Goal: Information Seeking & Learning: Compare options

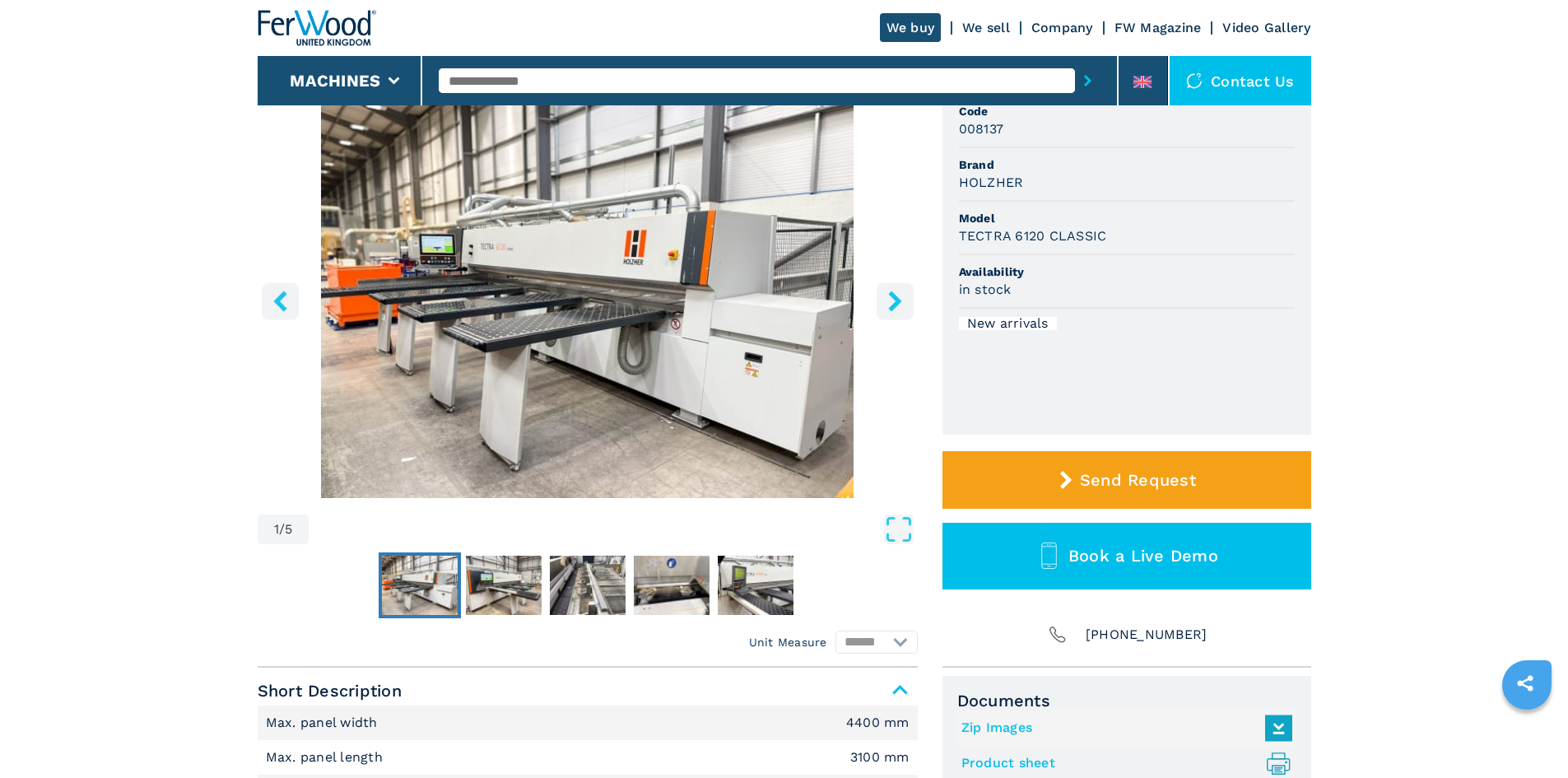
scroll to position [165, 0]
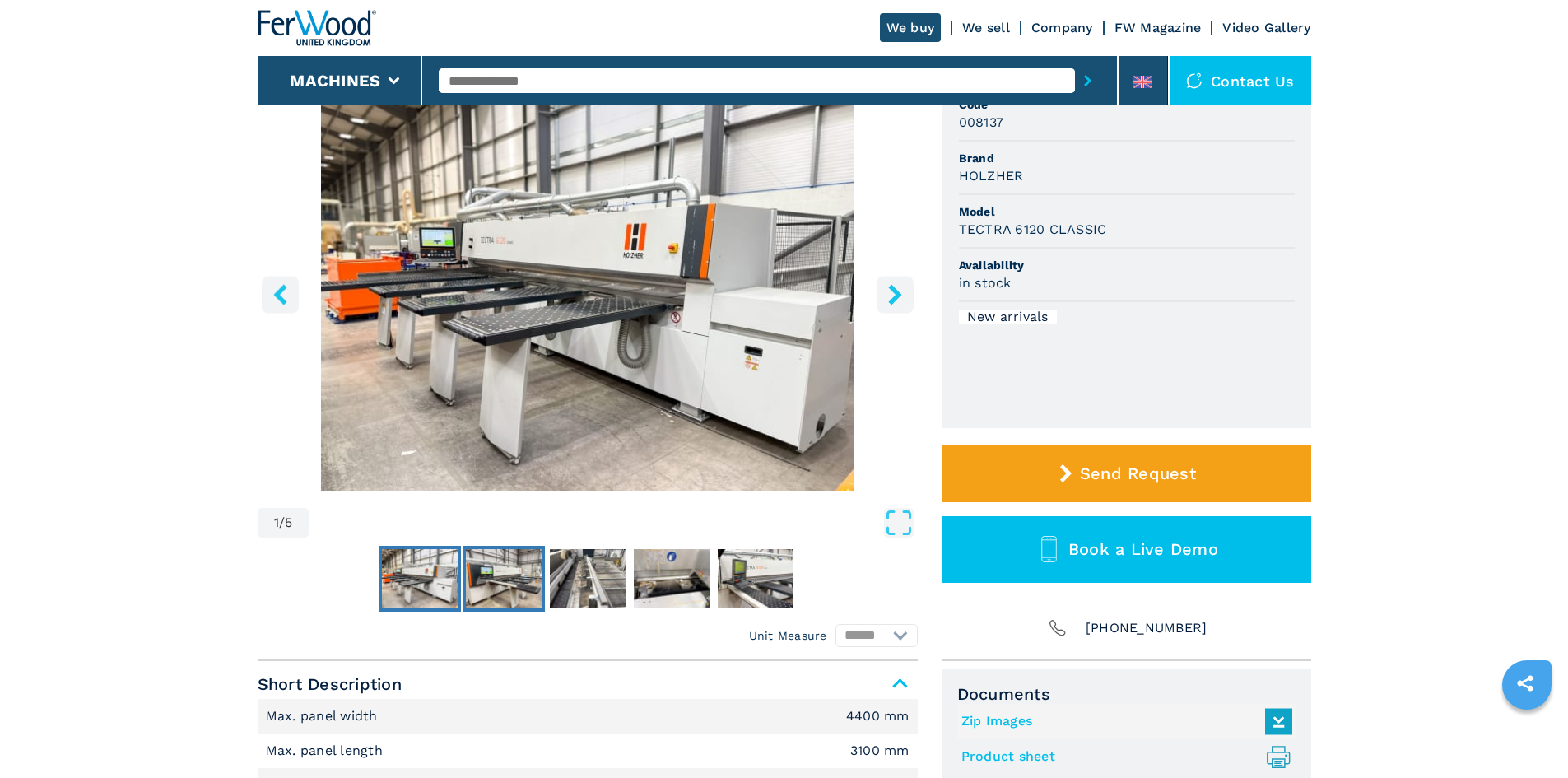
click at [500, 597] on img "Go to Slide 2" at bounding box center [504, 579] width 75 height 60
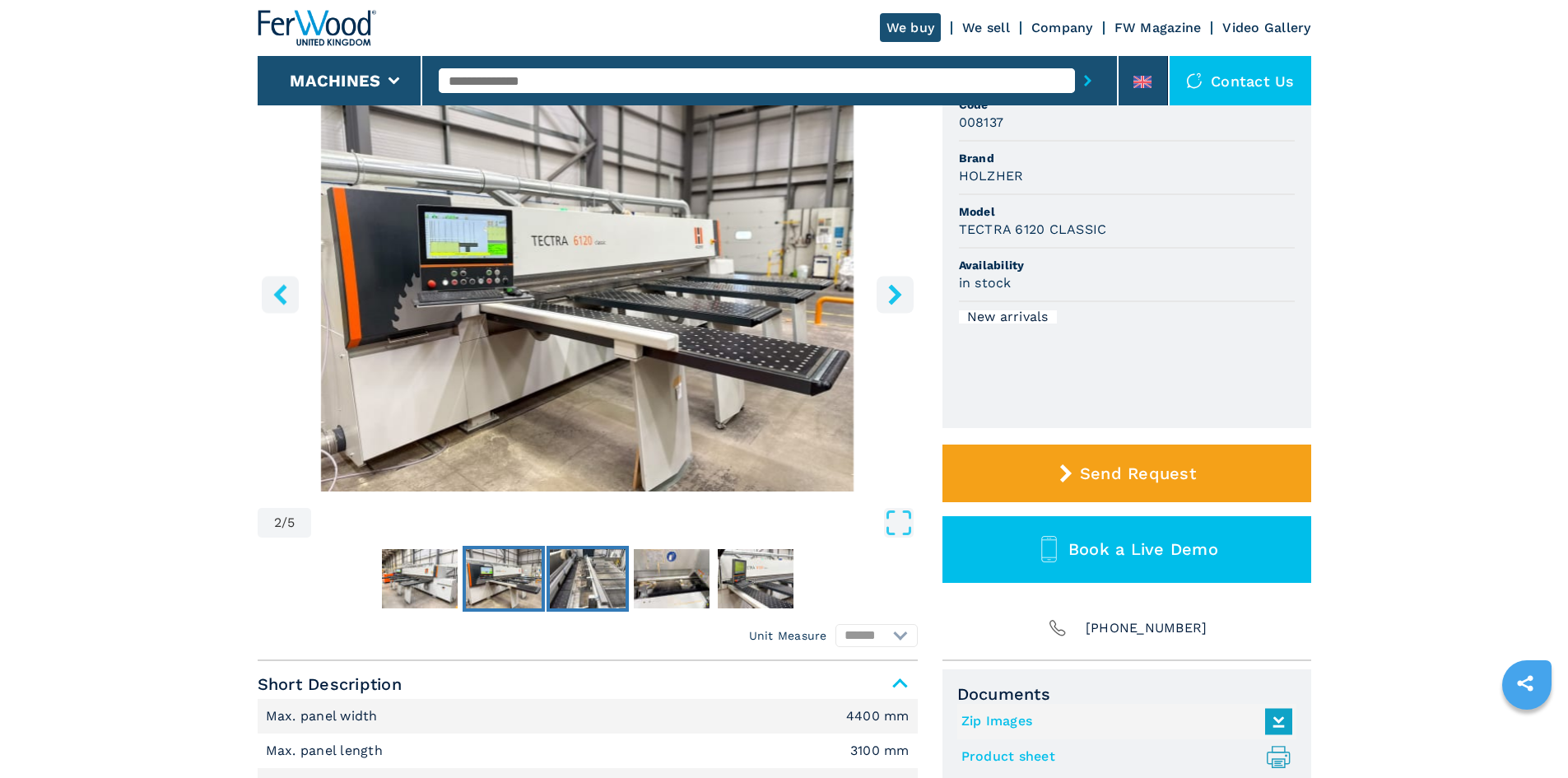
click at [580, 592] on img "Go to Slide 3" at bounding box center [588, 579] width 75 height 60
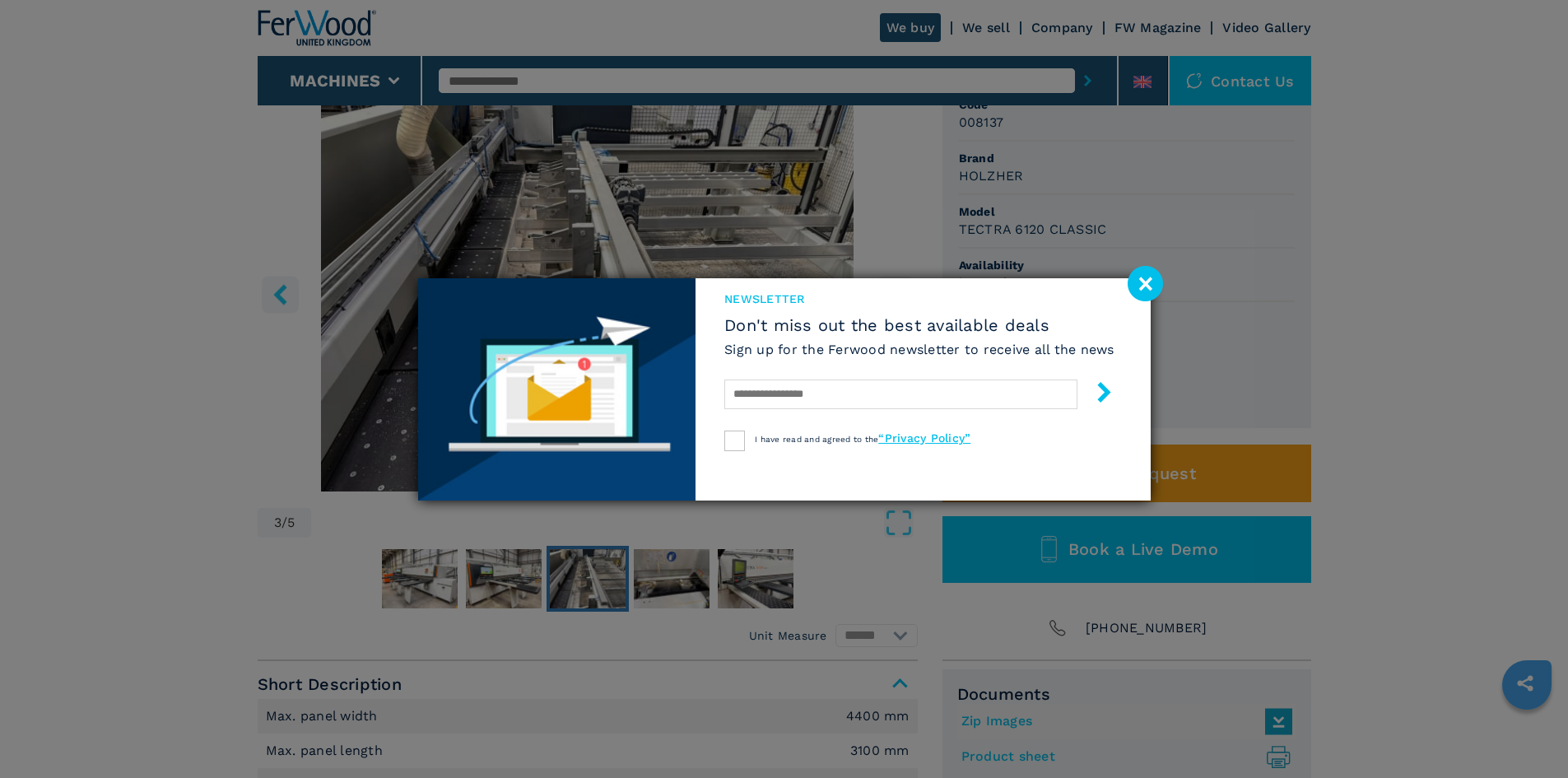
click at [648, 582] on div "newsletter Don't miss out the best available deals Sign up for the Ferwood news…" at bounding box center [784, 389] width 1568 height 778
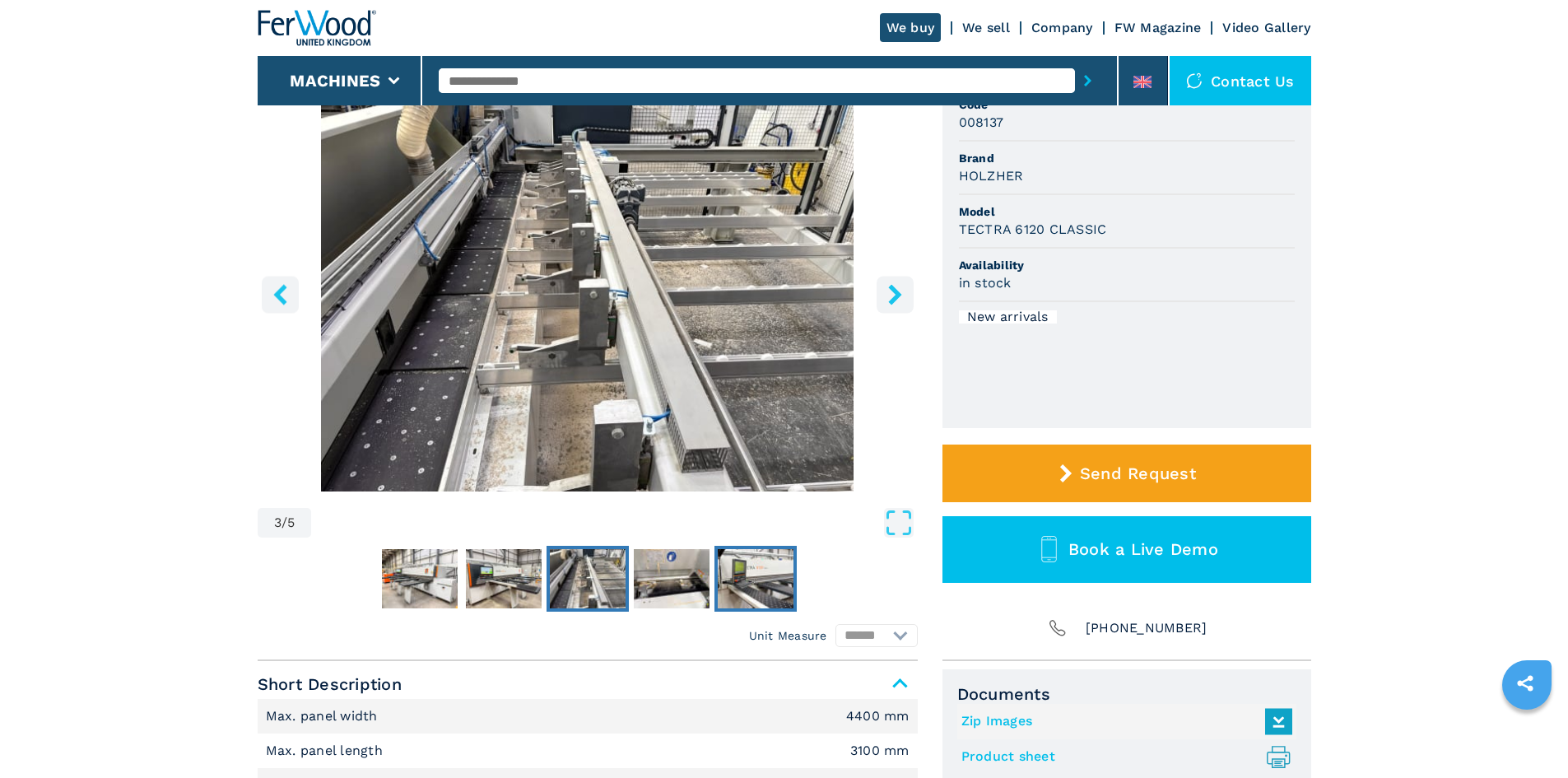
click at [759, 578] on img "Go to Slide 5" at bounding box center [755, 579] width 75 height 60
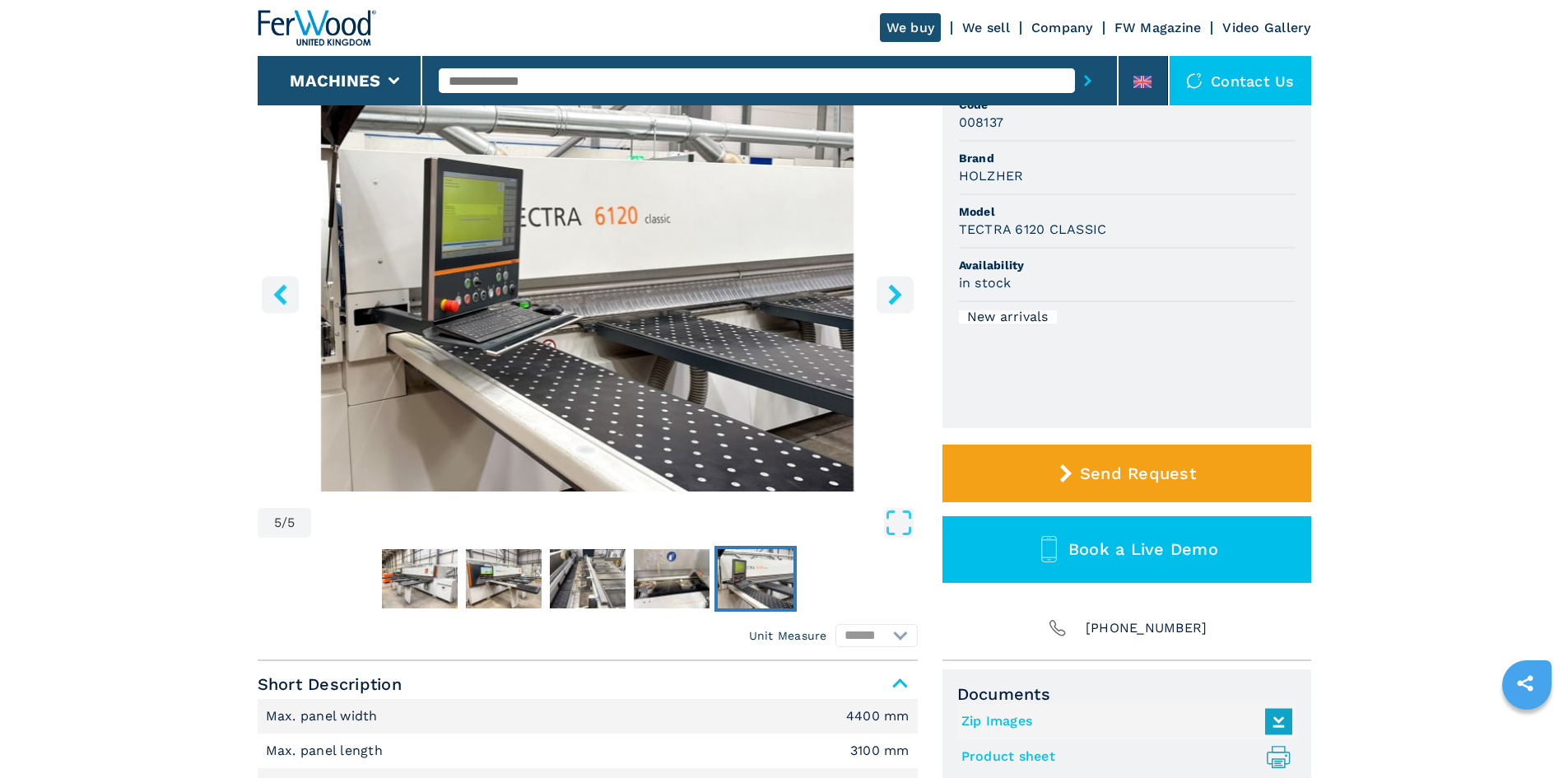
click at [902, 305] on button "right-button" at bounding box center [895, 294] width 37 height 37
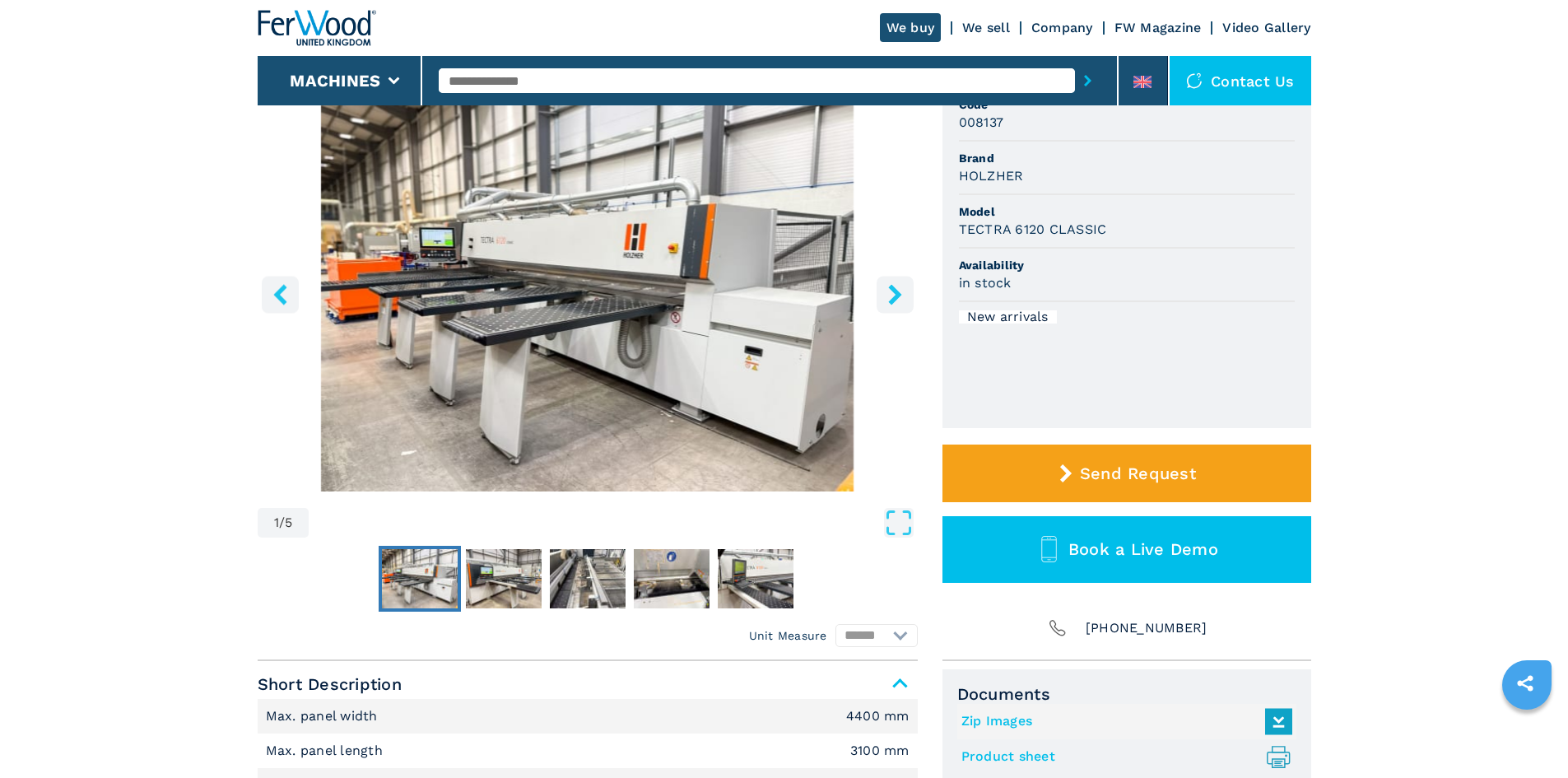
click at [902, 305] on button "right-button" at bounding box center [895, 294] width 37 height 37
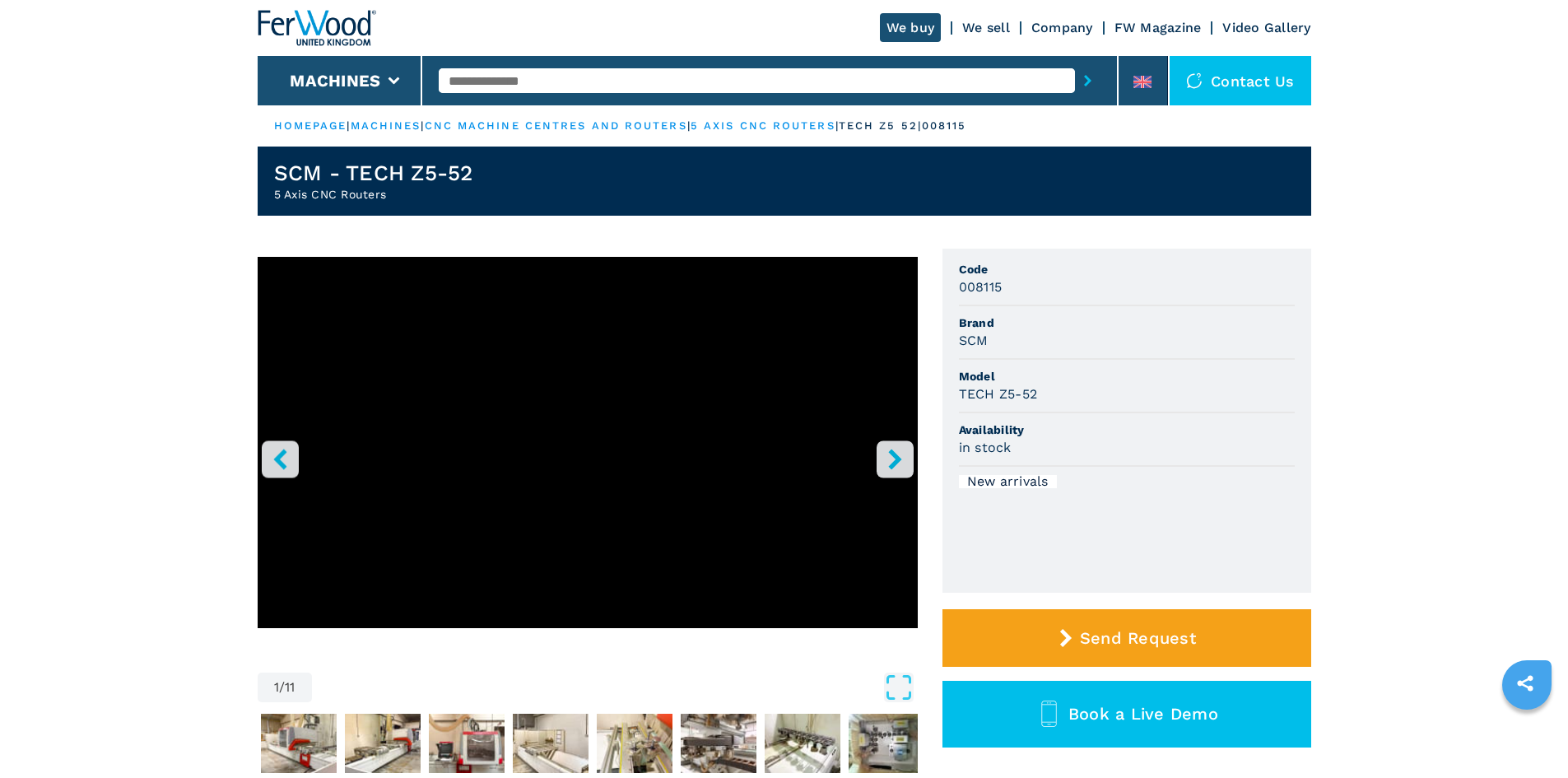
click at [886, 465] on icon "right-button" at bounding box center [894, 458] width 20 height 20
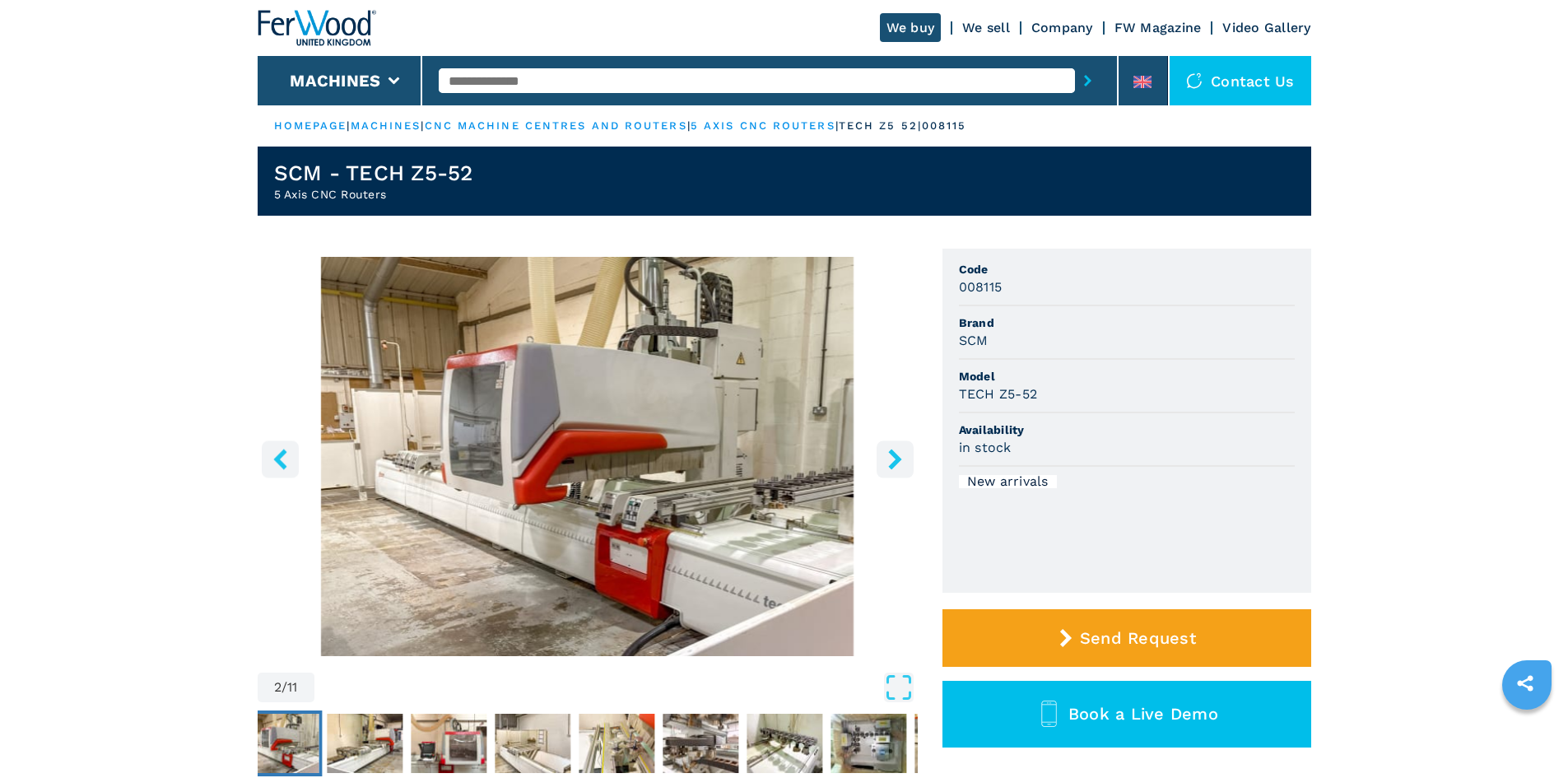
click at [886, 465] on icon "right-button" at bounding box center [894, 458] width 20 height 20
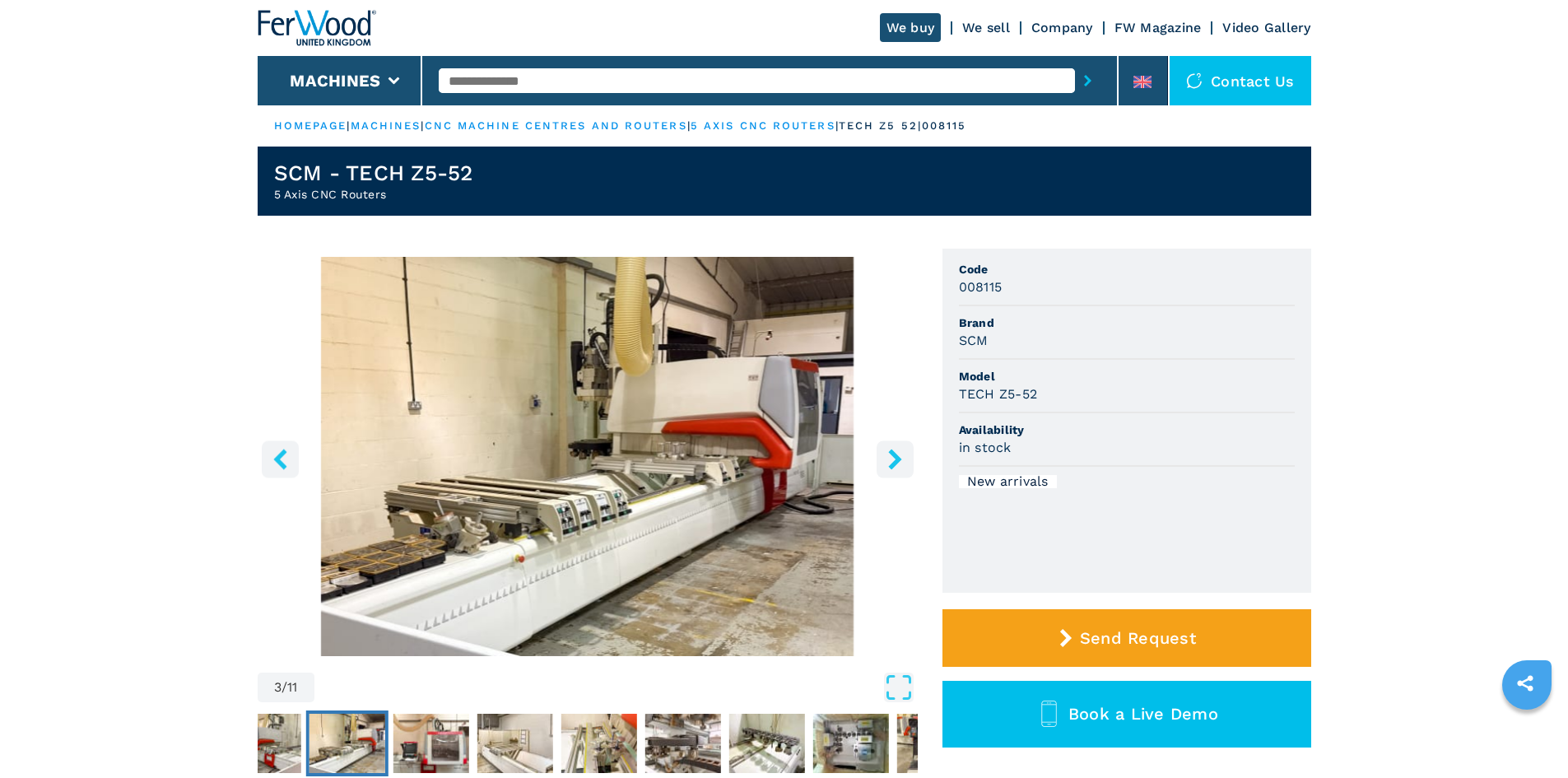
click at [886, 465] on icon "right-button" at bounding box center [894, 458] width 20 height 20
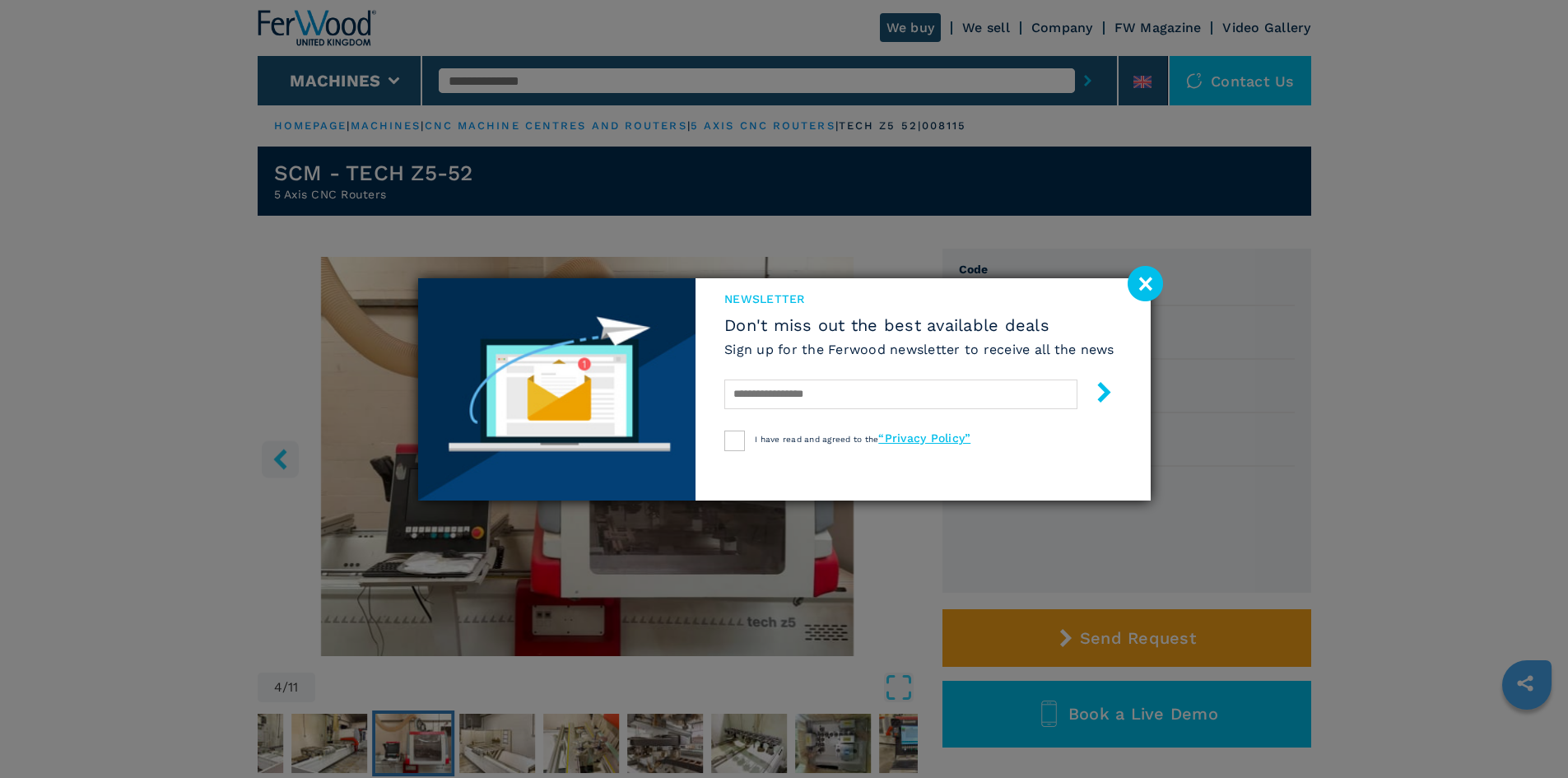
click at [1143, 286] on image at bounding box center [1145, 283] width 35 height 35
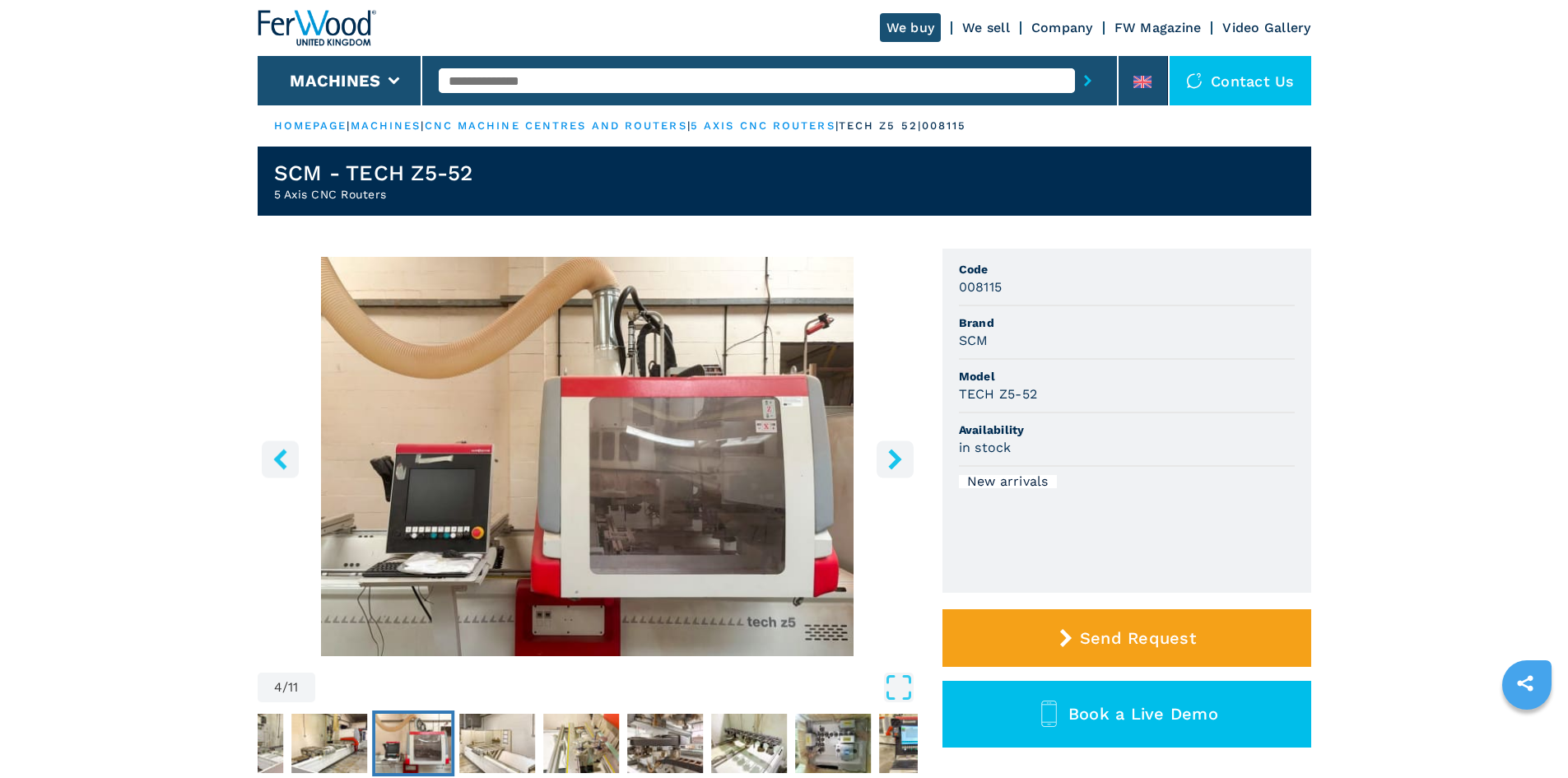
click at [897, 460] on icon "right-button" at bounding box center [894, 458] width 13 height 20
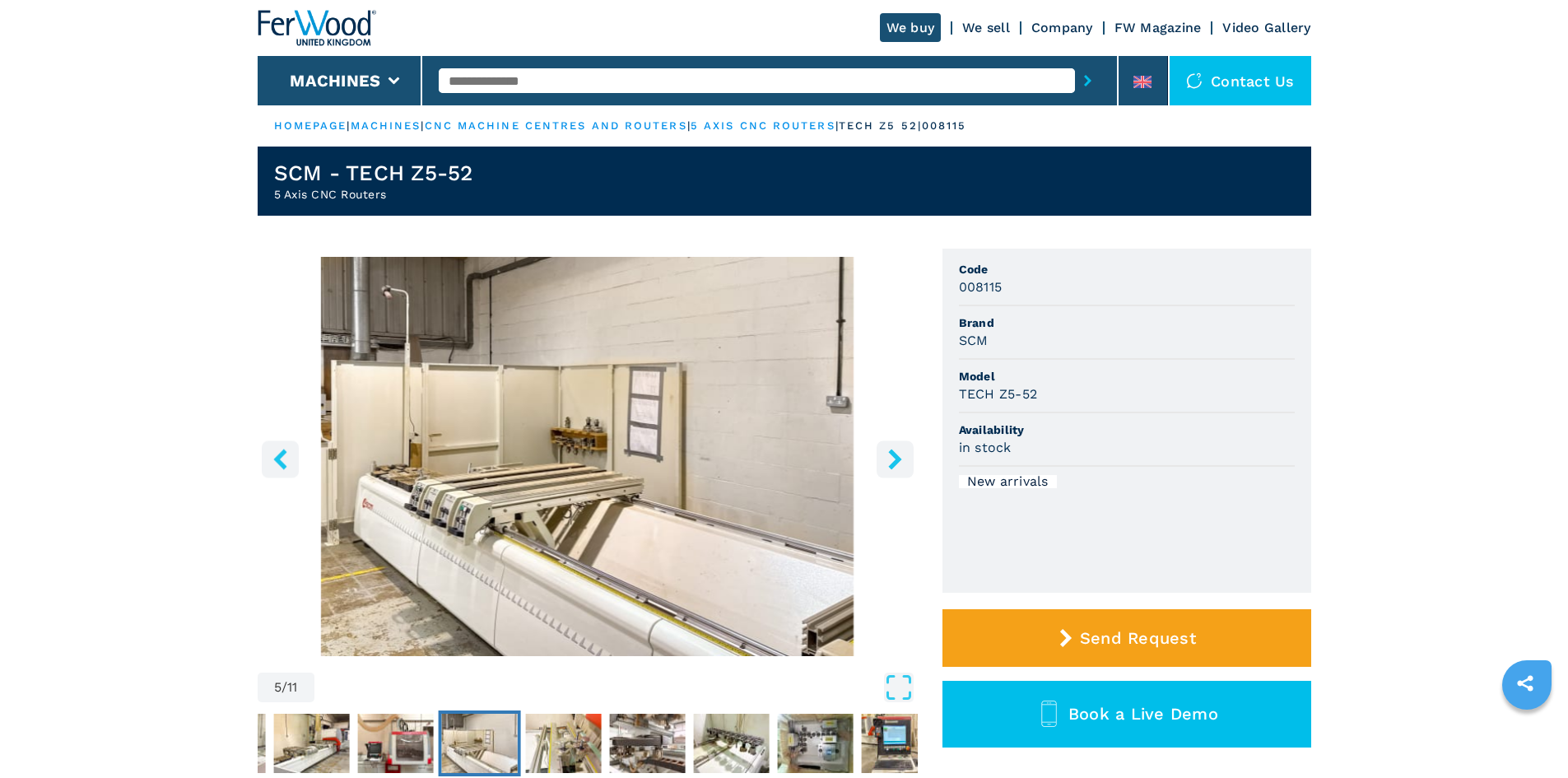
click at [897, 460] on icon "right-button" at bounding box center [894, 458] width 13 height 20
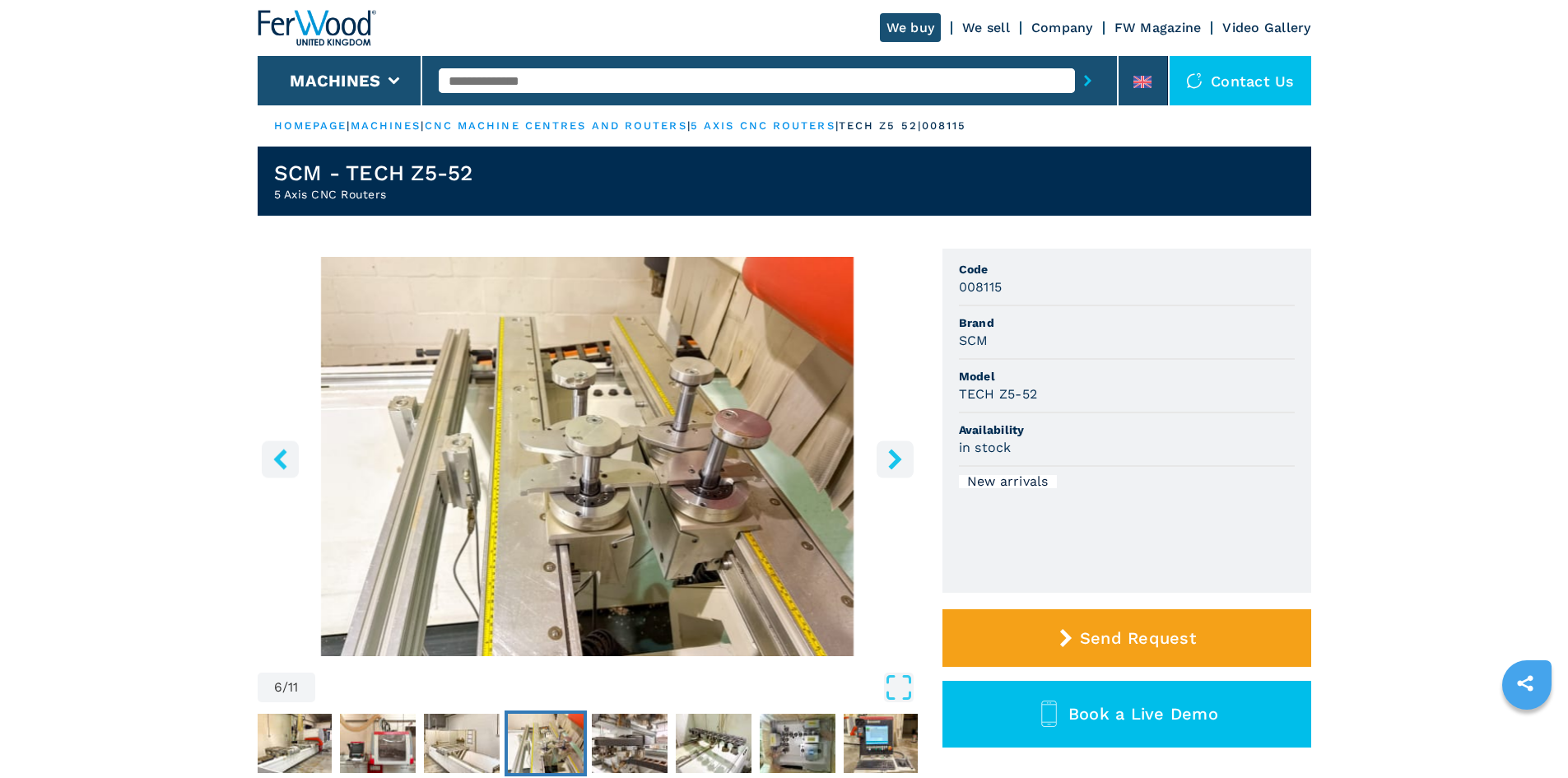
click at [897, 460] on icon "right-button" at bounding box center [894, 458] width 13 height 20
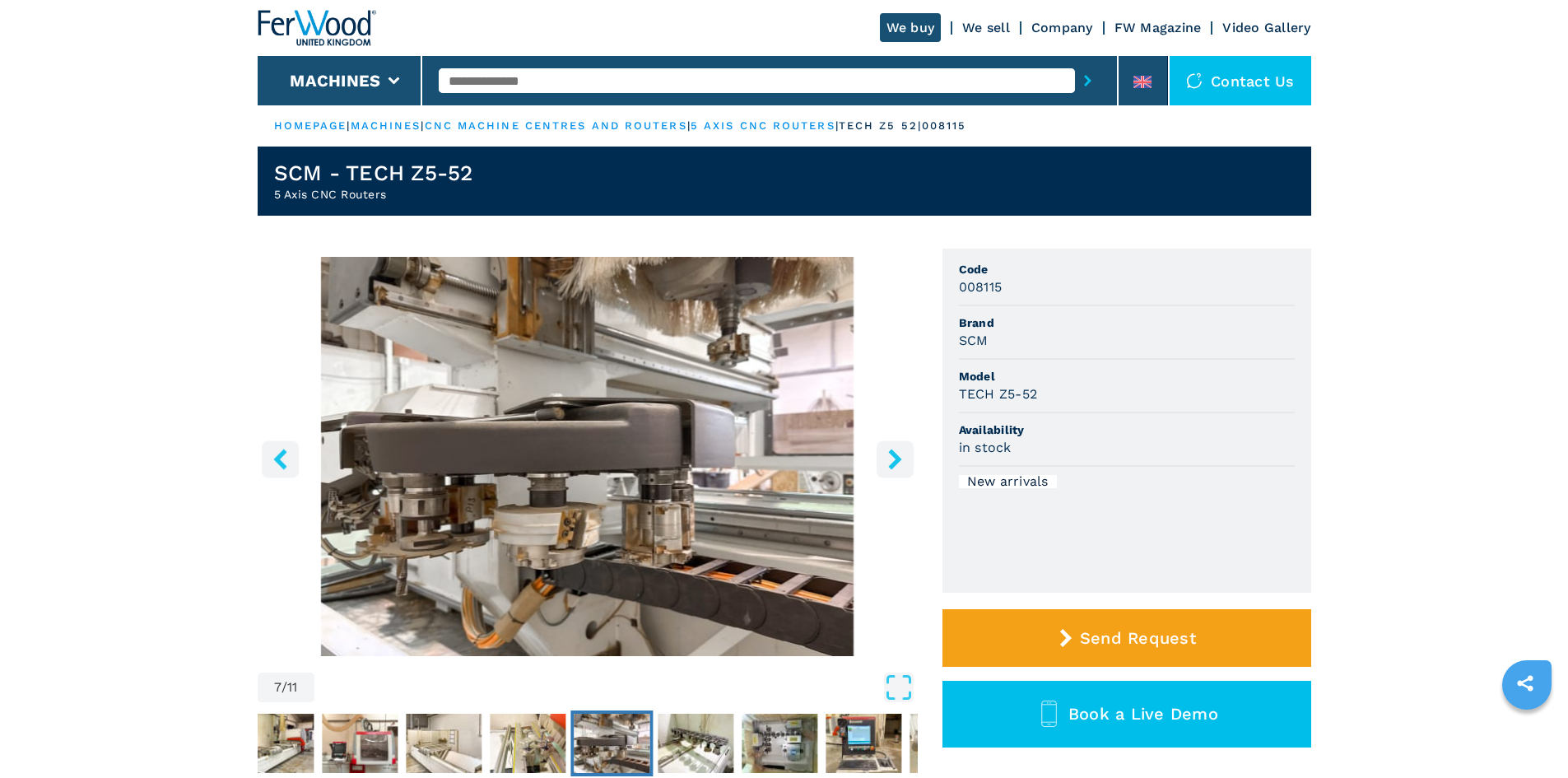
click at [897, 460] on icon "right-button" at bounding box center [894, 458] width 13 height 20
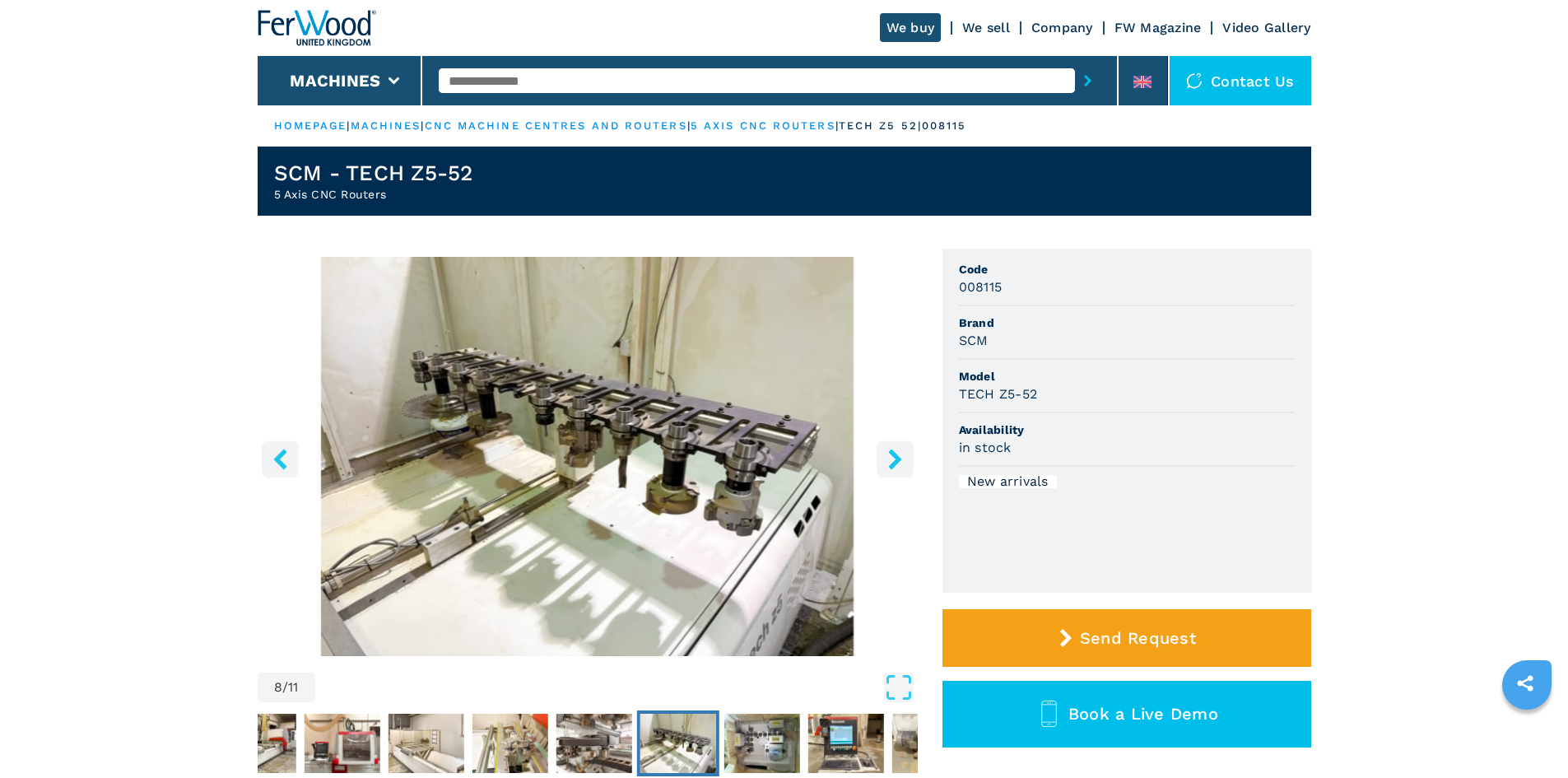
click at [897, 460] on icon "right-button" at bounding box center [894, 458] width 13 height 20
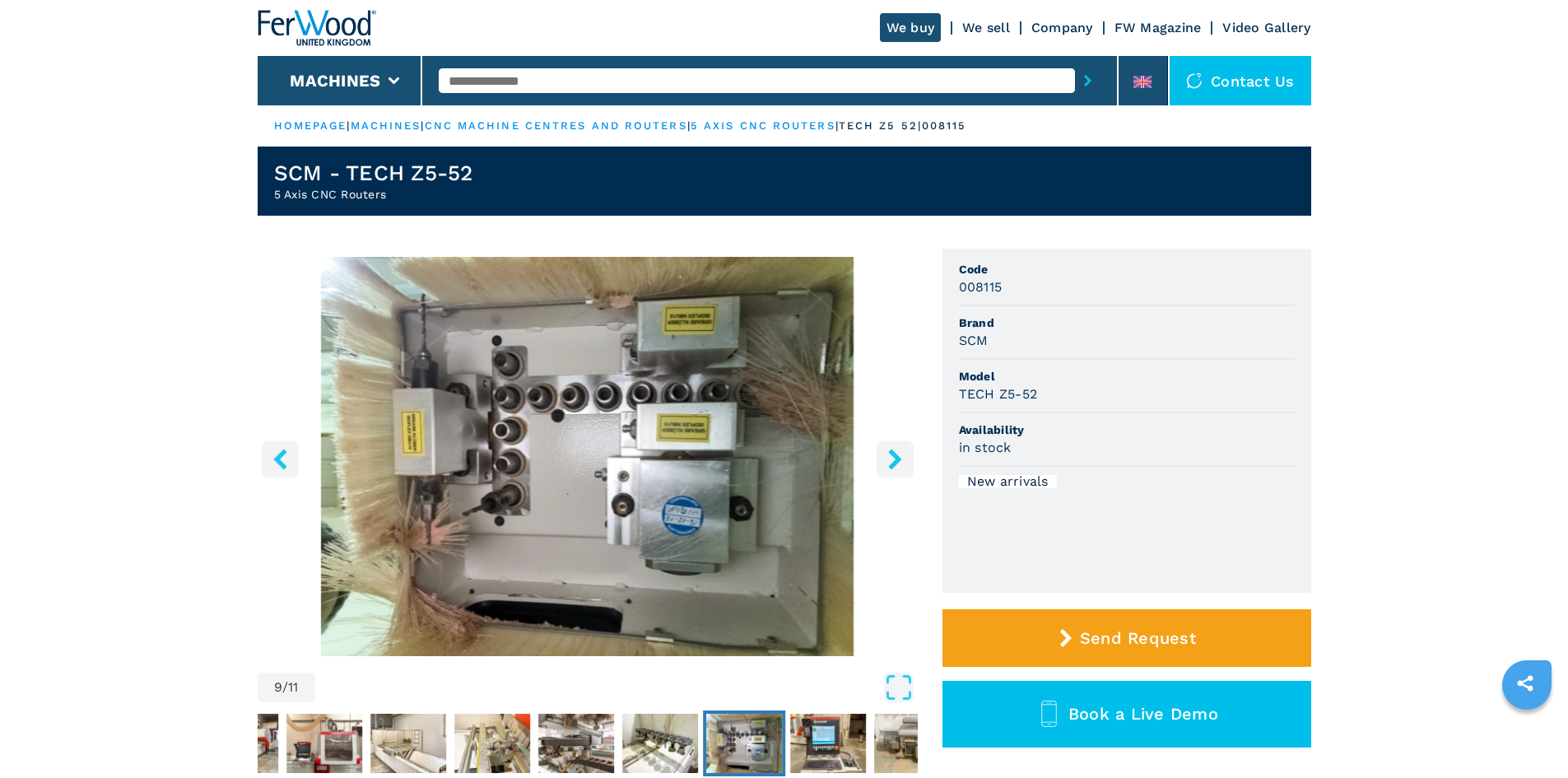
click at [897, 460] on icon "right-button" at bounding box center [894, 458] width 13 height 20
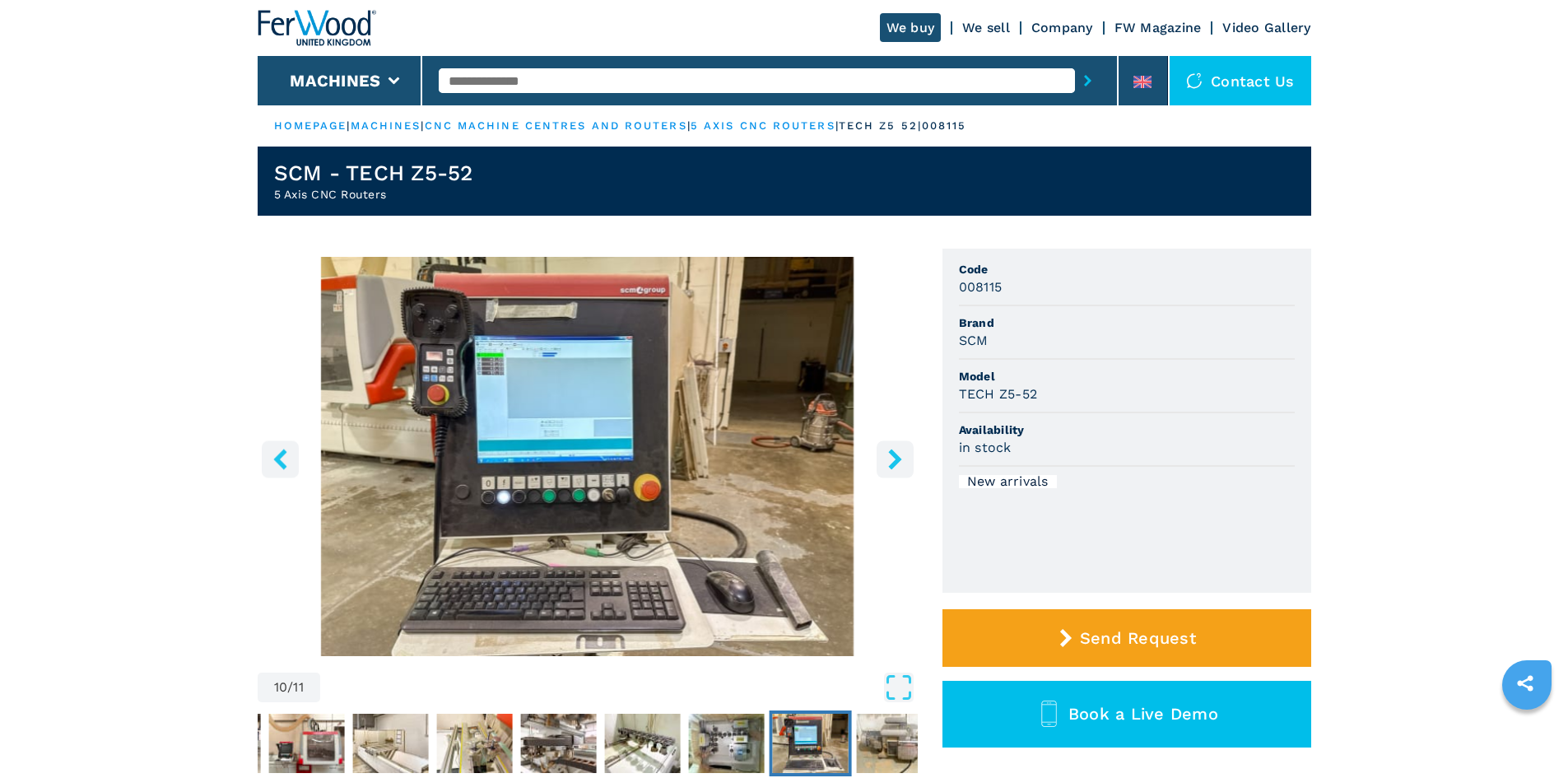
click at [897, 460] on icon "right-button" at bounding box center [894, 458] width 13 height 20
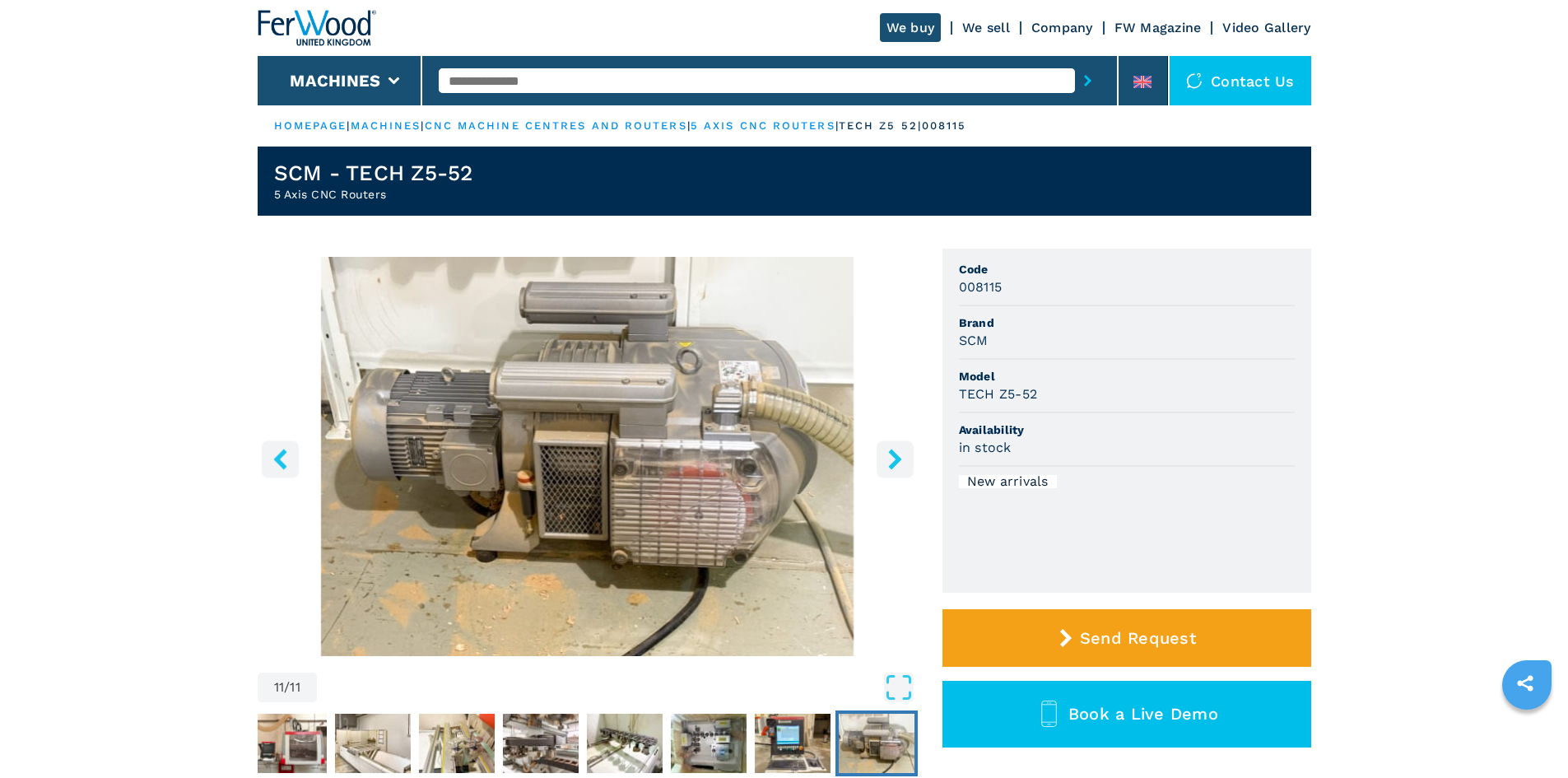
click at [897, 460] on icon "right-button" at bounding box center [894, 458] width 13 height 20
